Goal: Transaction & Acquisition: Purchase product/service

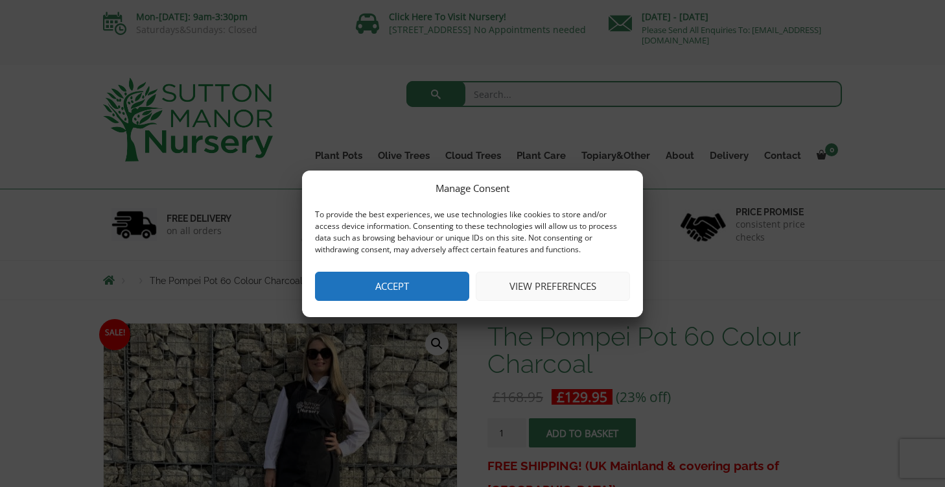
click at [431, 288] on button "Accept" at bounding box center [392, 285] width 154 height 29
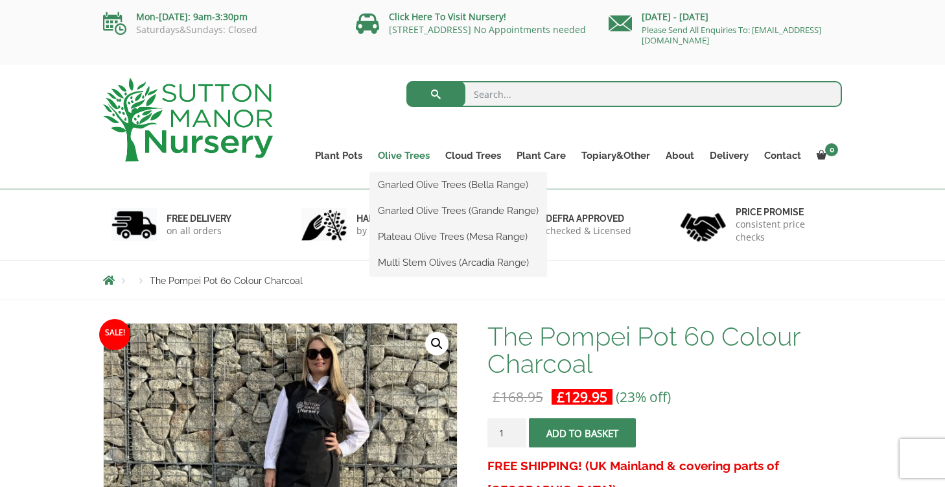
click at [402, 148] on link "Olive Trees" at bounding box center [403, 155] width 67 height 18
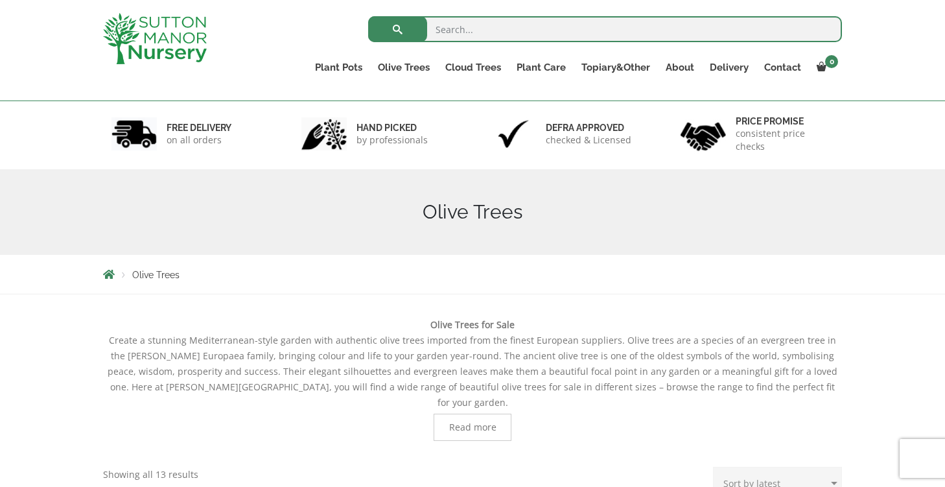
scroll to position [22, 0]
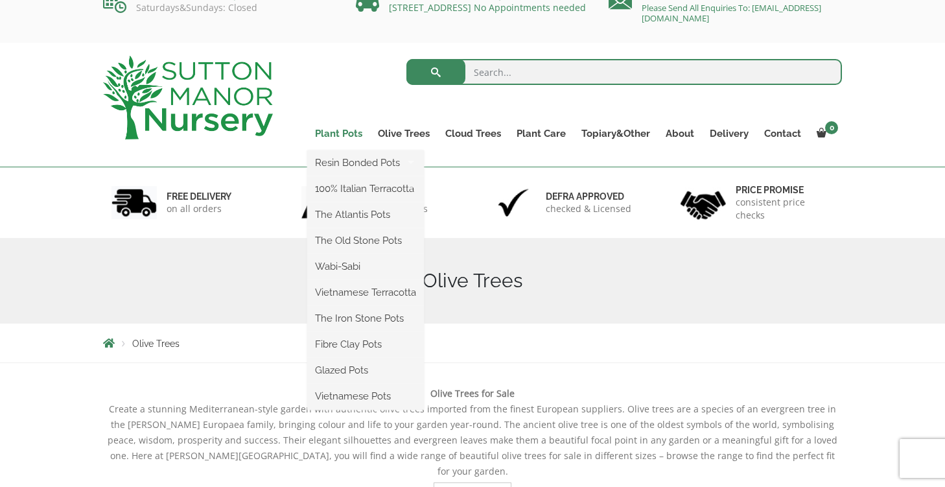
click at [345, 136] on link "Plant Pots" at bounding box center [338, 133] width 63 height 18
click at [342, 126] on link "Plant Pots" at bounding box center [338, 133] width 63 height 18
click at [349, 126] on link "Plant Pots" at bounding box center [338, 133] width 63 height 18
click at [345, 131] on link "Plant Pots" at bounding box center [338, 133] width 63 height 18
click at [351, 347] on link "Fibre Clay Pots" at bounding box center [365, 343] width 117 height 19
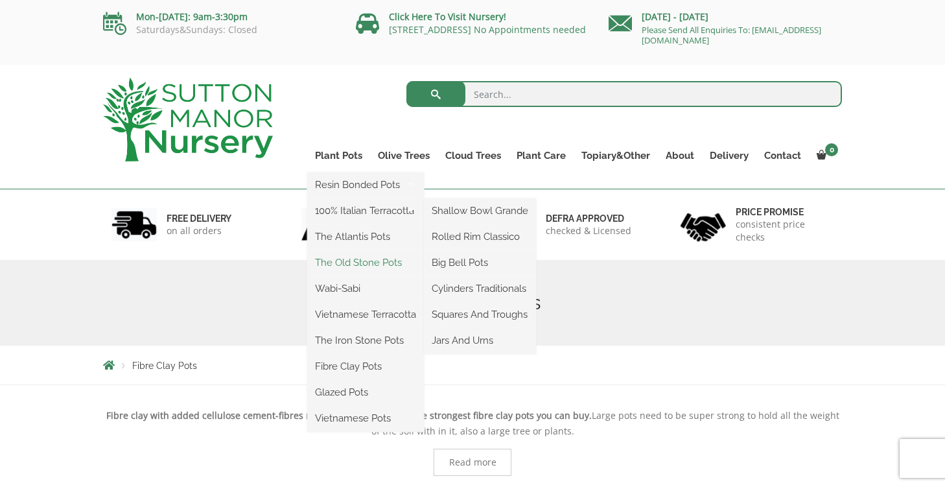
click at [351, 254] on link "The Old Stone Pots" at bounding box center [365, 262] width 117 height 19
